Goal: Task Accomplishment & Management: Manage account settings

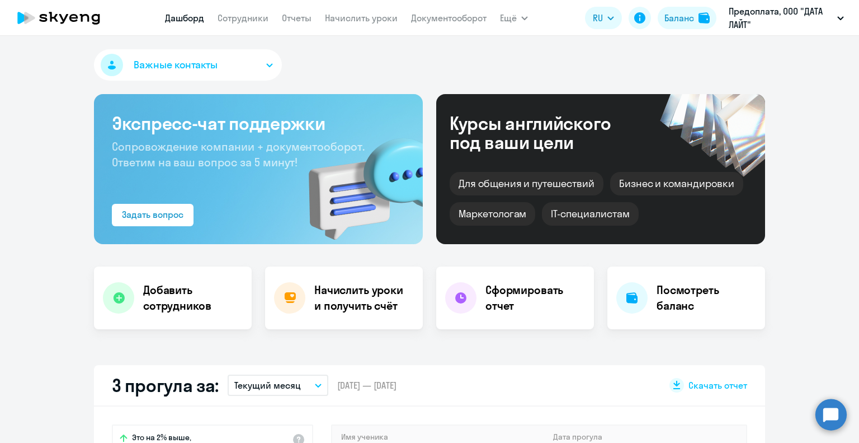
select select "30"
click at [340, 20] on link "Начислить уроки" at bounding box center [361, 17] width 73 height 11
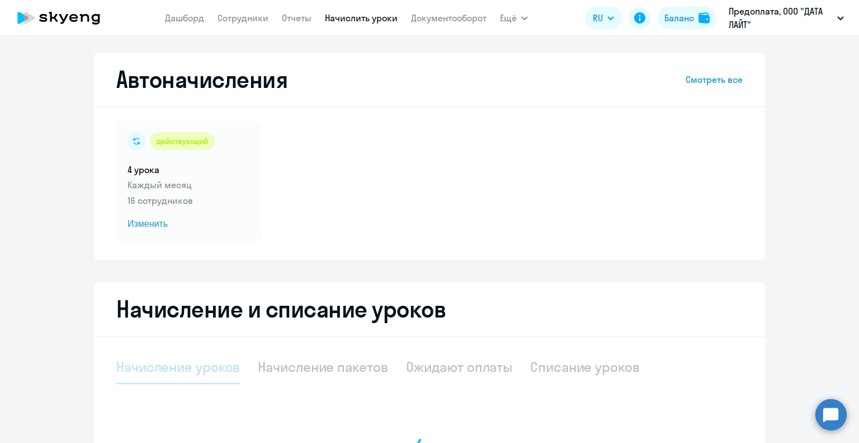
select select "10"
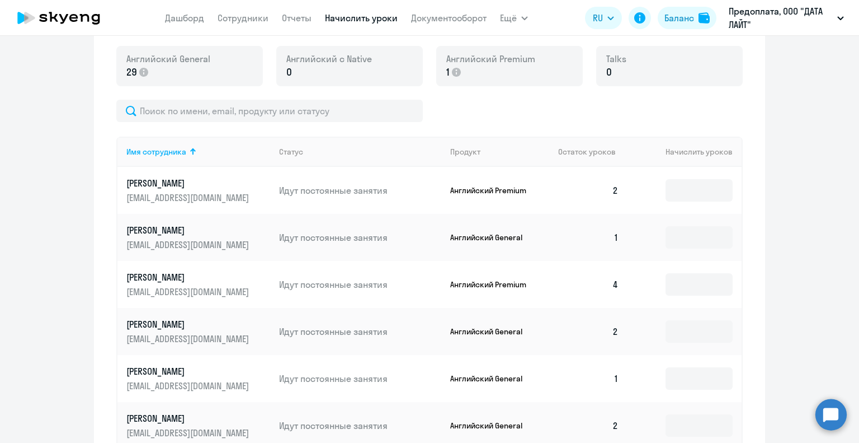
scroll to position [639, 0]
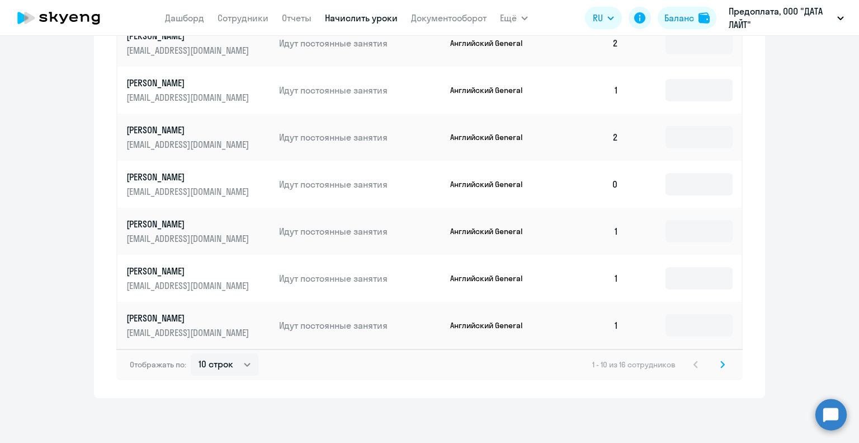
click at [722, 361] on svg-icon at bounding box center [722, 363] width 13 height 13
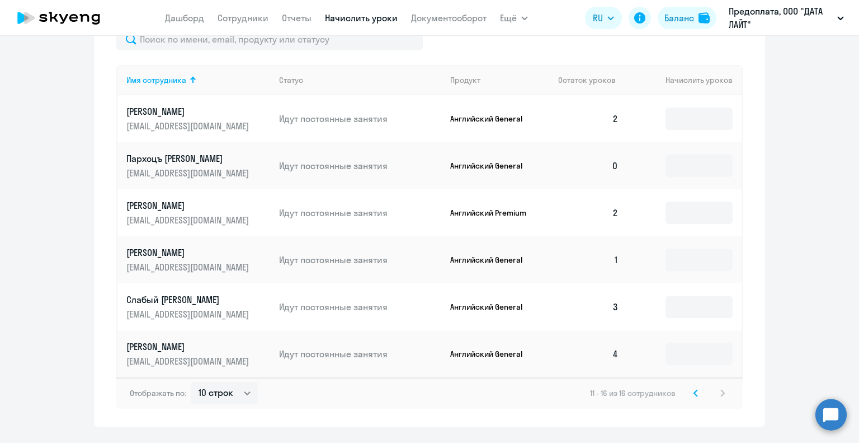
scroll to position [424, 0]
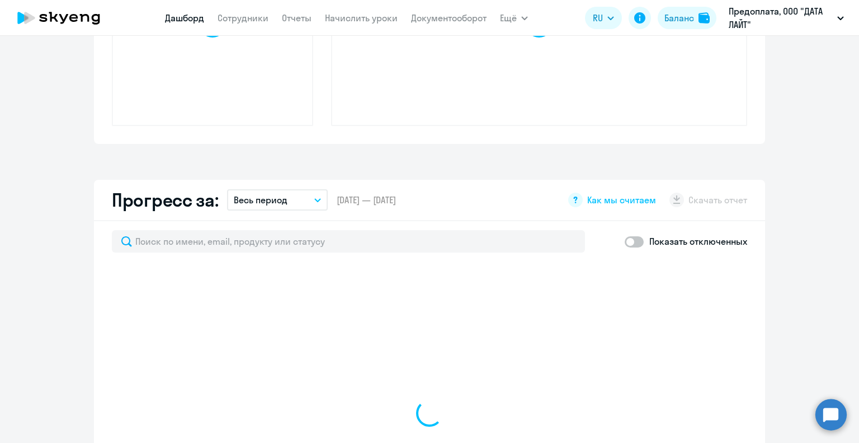
select select "30"
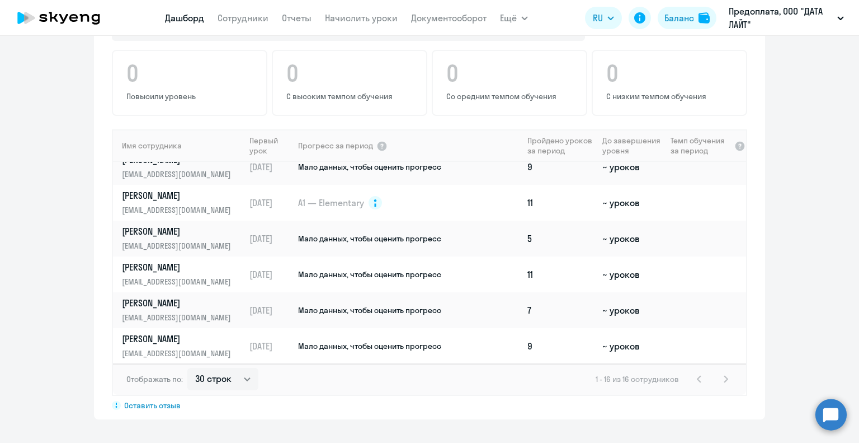
scroll to position [121, 0]
click at [567, 311] on td "7" at bounding box center [560, 309] width 75 height 36
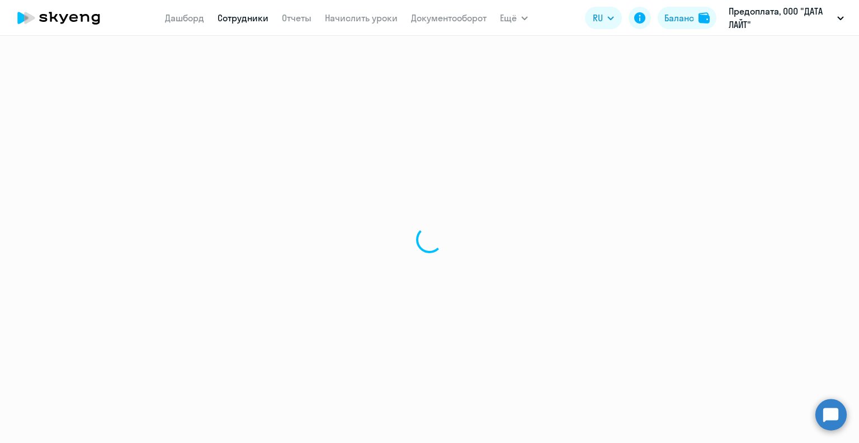
select select "english"
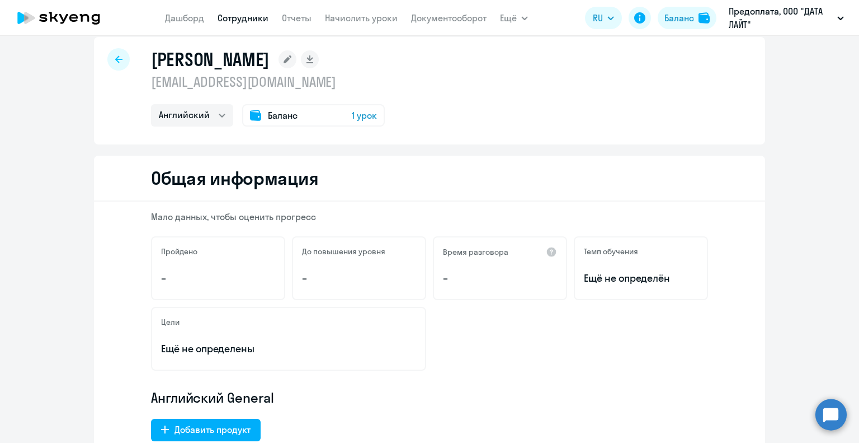
scroll to position [17, 0]
click at [331, 116] on div "Баланс 1 урок" at bounding box center [313, 114] width 143 height 22
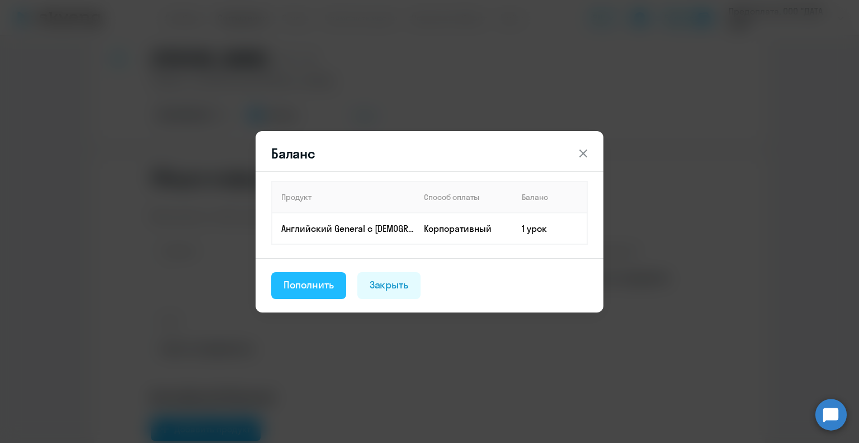
click at [318, 294] on button "Пополнить" at bounding box center [308, 285] width 75 height 27
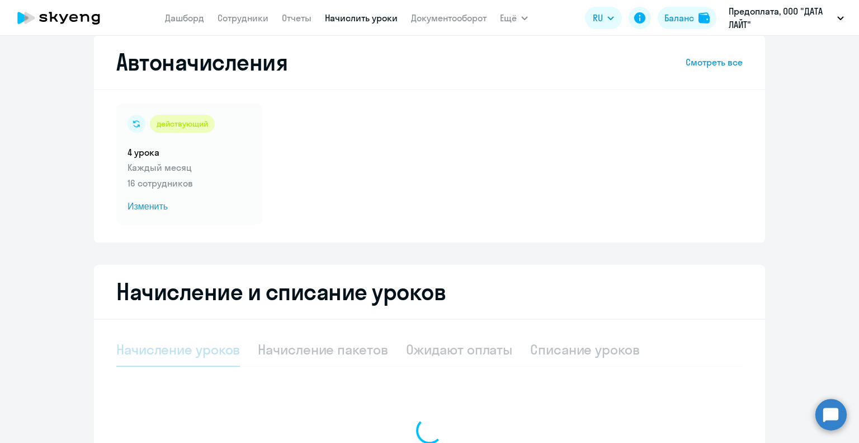
select select "10"
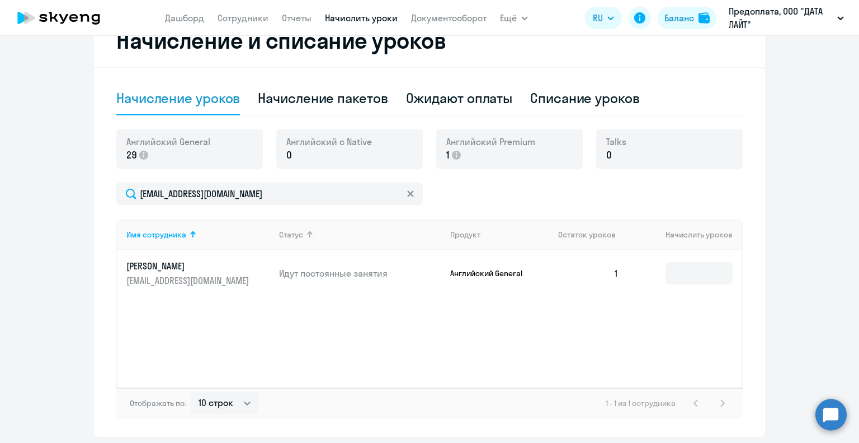
scroll to position [307, 0]
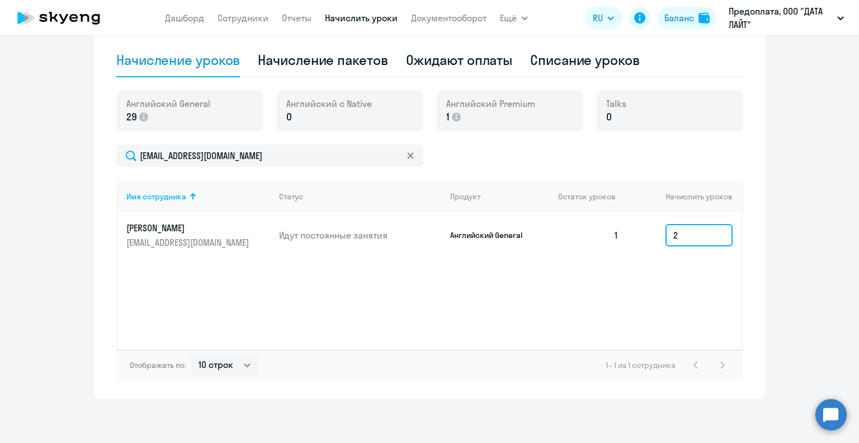
click at [693, 230] on input "2" at bounding box center [699, 235] width 67 height 22
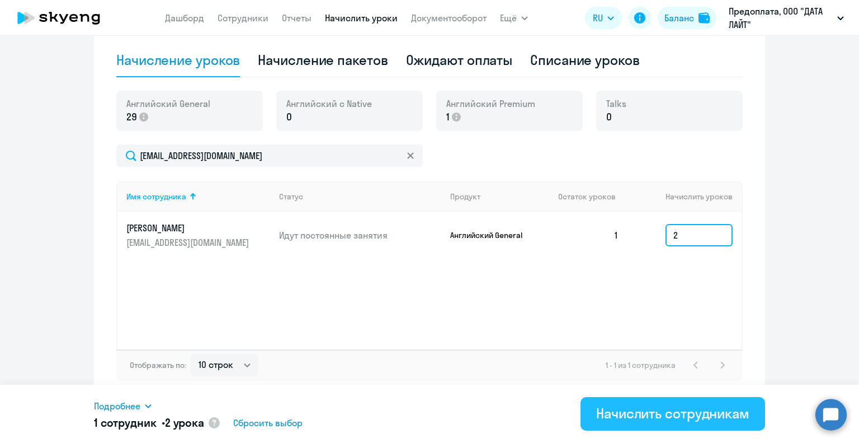
type input "2"
click at [648, 422] on button "Начислить сотрудникам" at bounding box center [673, 414] width 185 height 34
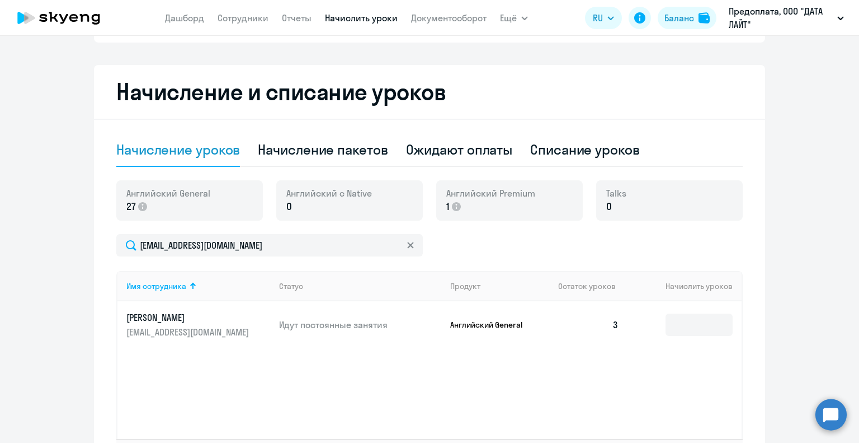
scroll to position [217, 0]
click at [453, 205] on icon at bounding box center [456, 206] width 9 height 9
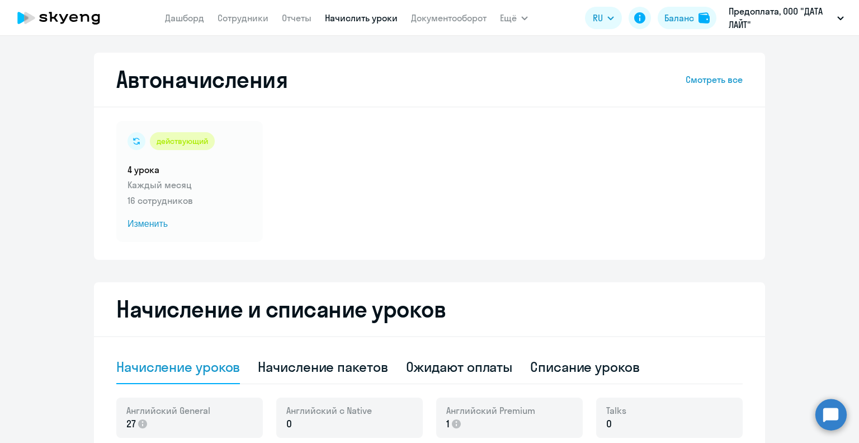
click at [74, 20] on icon at bounding box center [73, 18] width 8 height 8
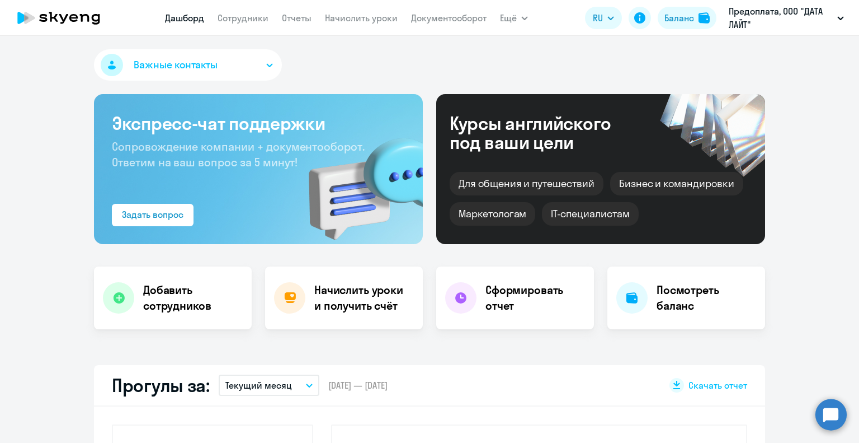
select select "30"
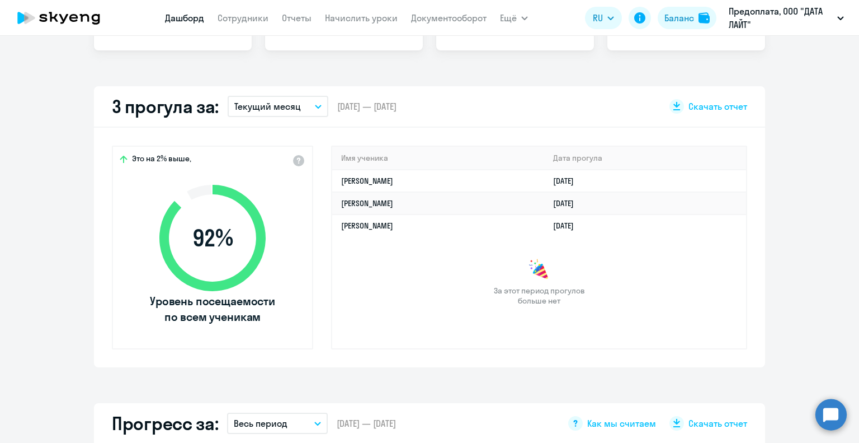
scroll to position [277, 0]
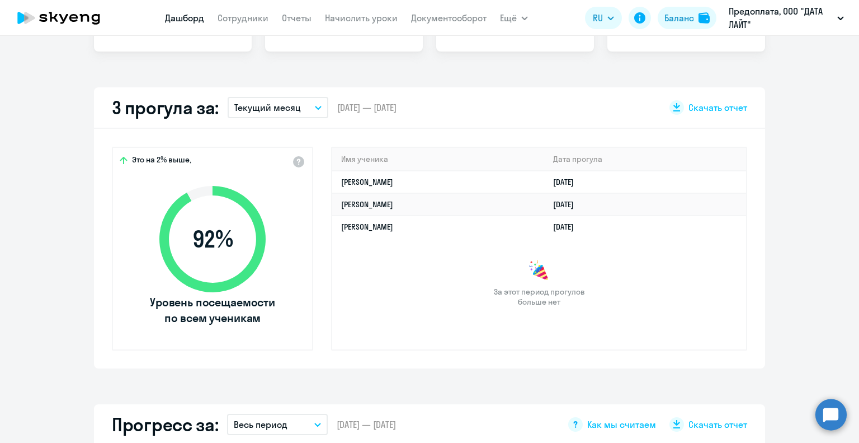
click at [277, 110] on p "Текущий месяц" at bounding box center [267, 107] width 67 height 13
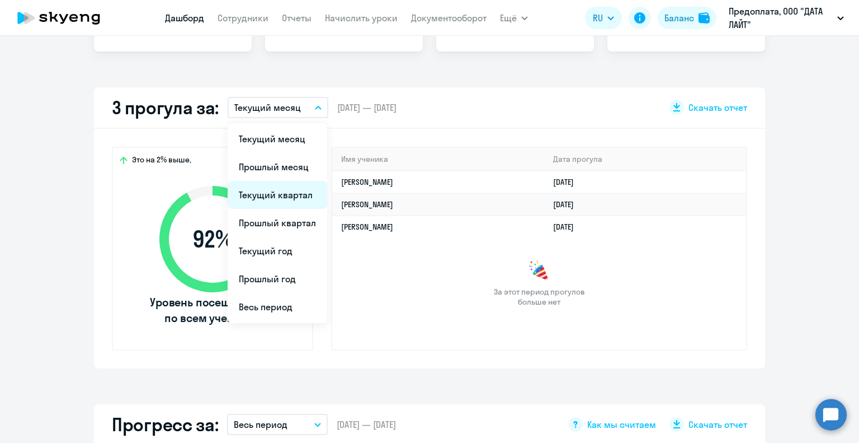
click at [276, 192] on li "Текущий квартал" at bounding box center [278, 195] width 100 height 28
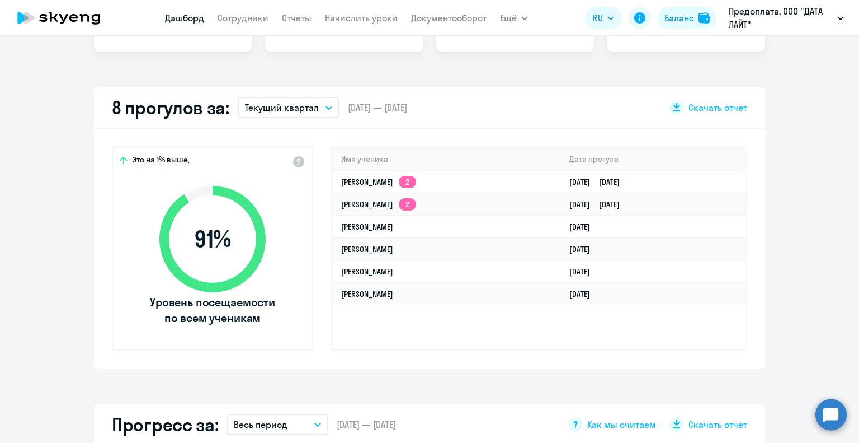
click at [300, 108] on p "Текущий квартал" at bounding box center [282, 107] width 74 height 13
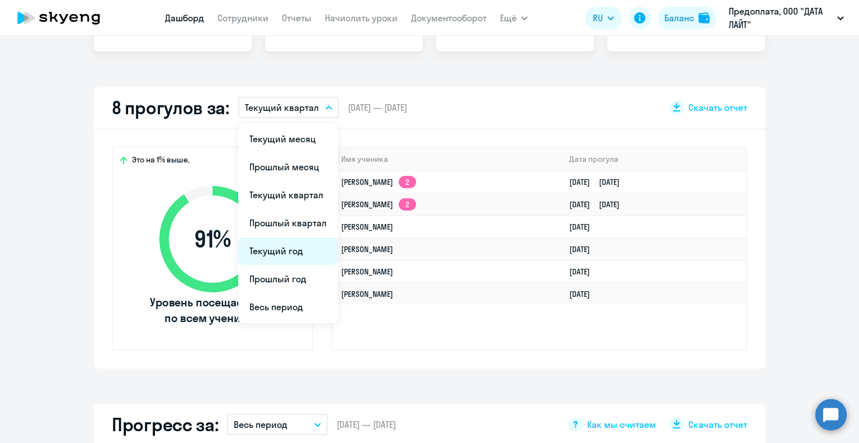
click at [283, 261] on li "Текущий год" at bounding box center [288, 251] width 100 height 28
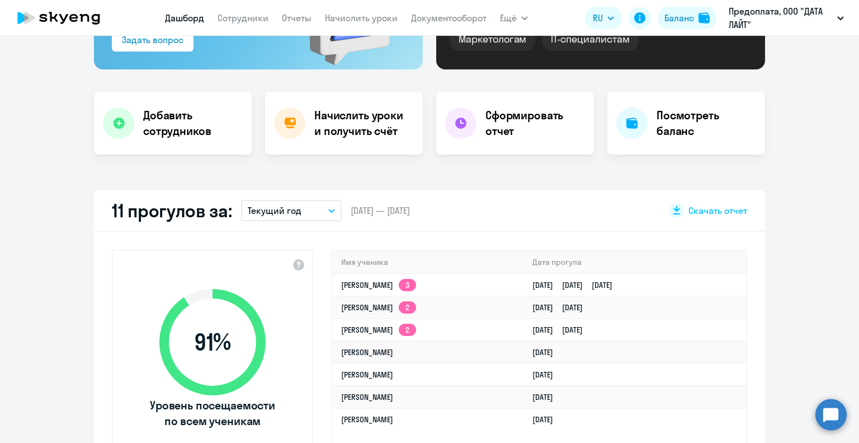
scroll to position [0, 0]
